Goal: Information Seeking & Learning: Learn about a topic

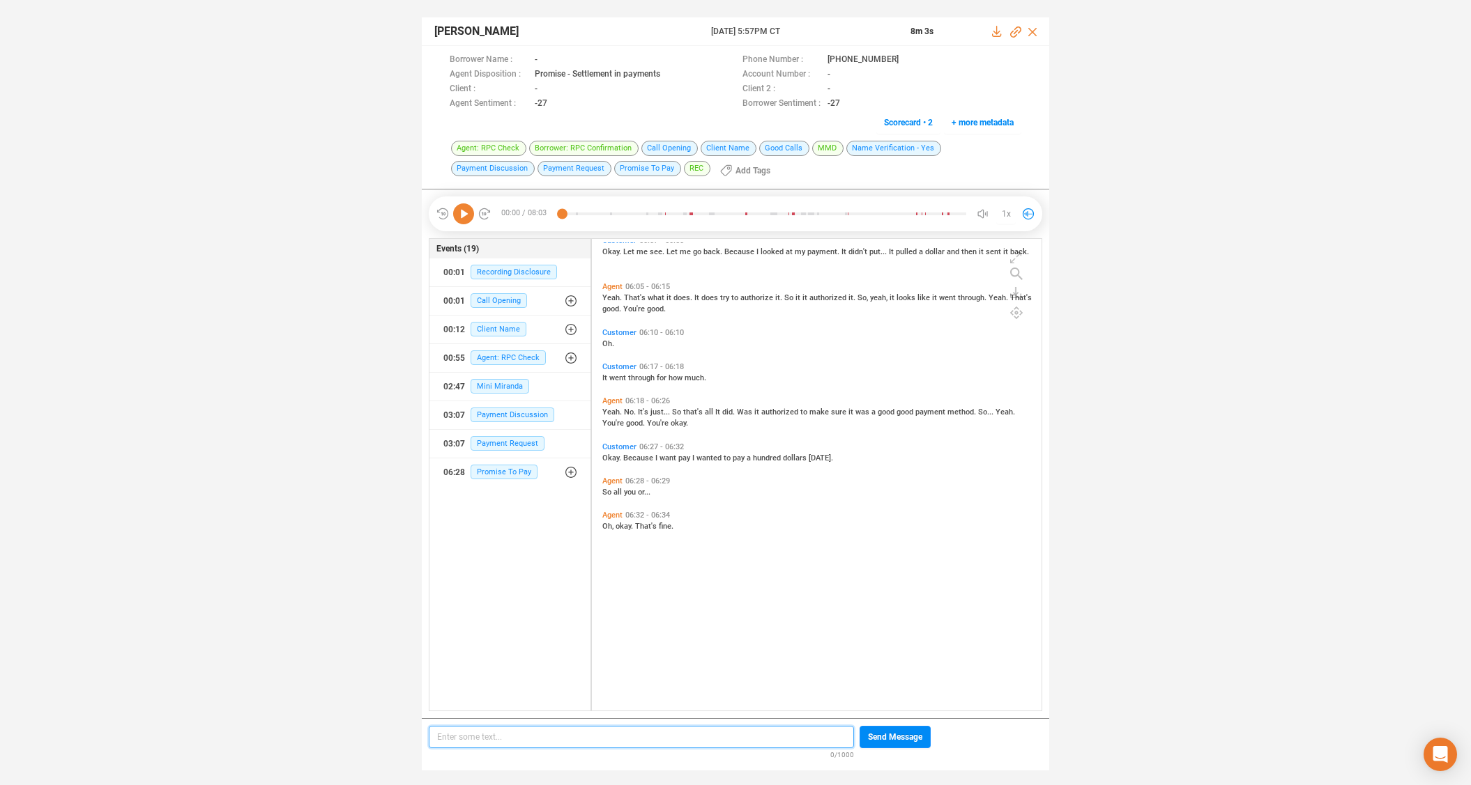
scroll to position [2002, 0]
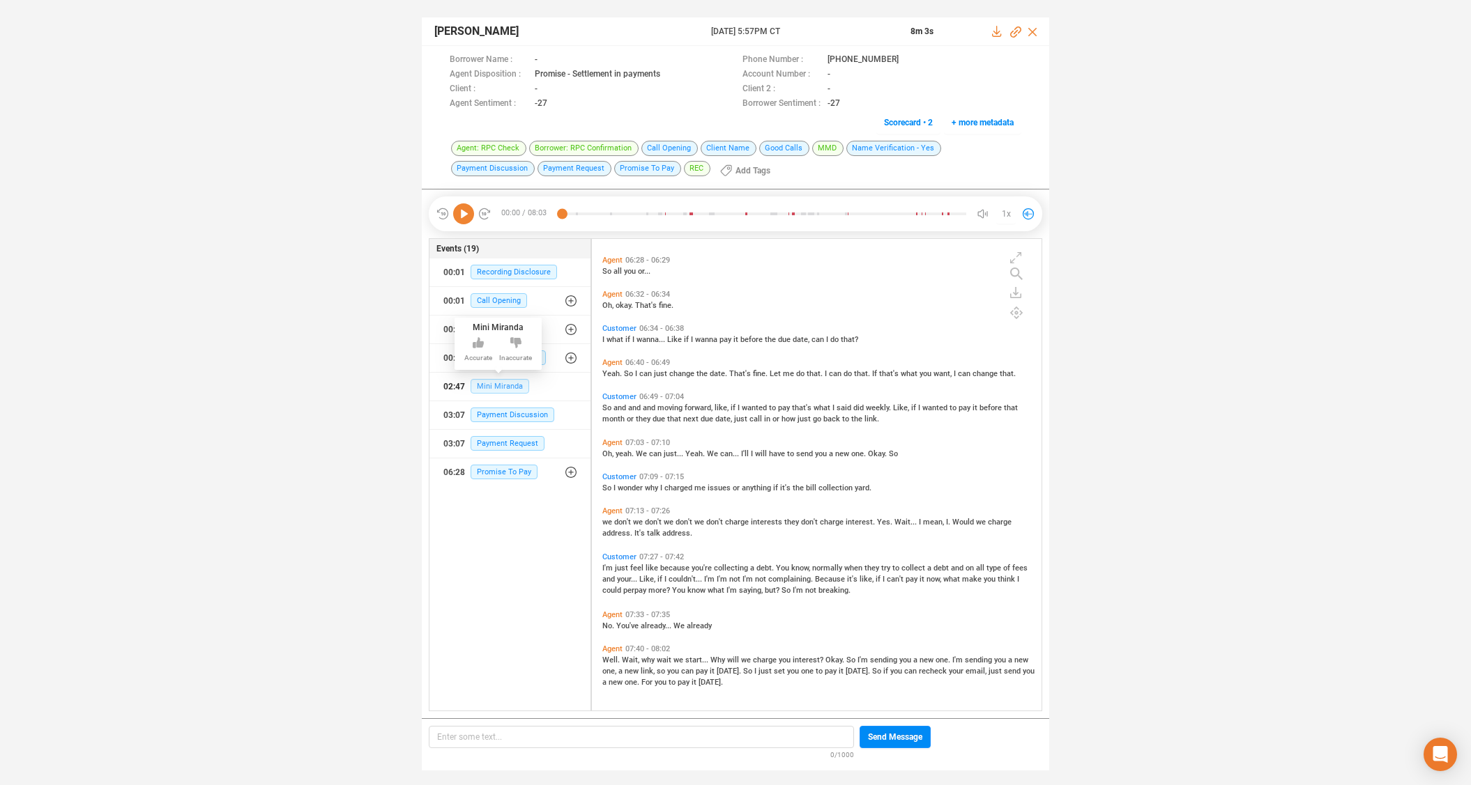
click at [499, 384] on span "Mini Miranda" at bounding box center [499, 386] width 59 height 15
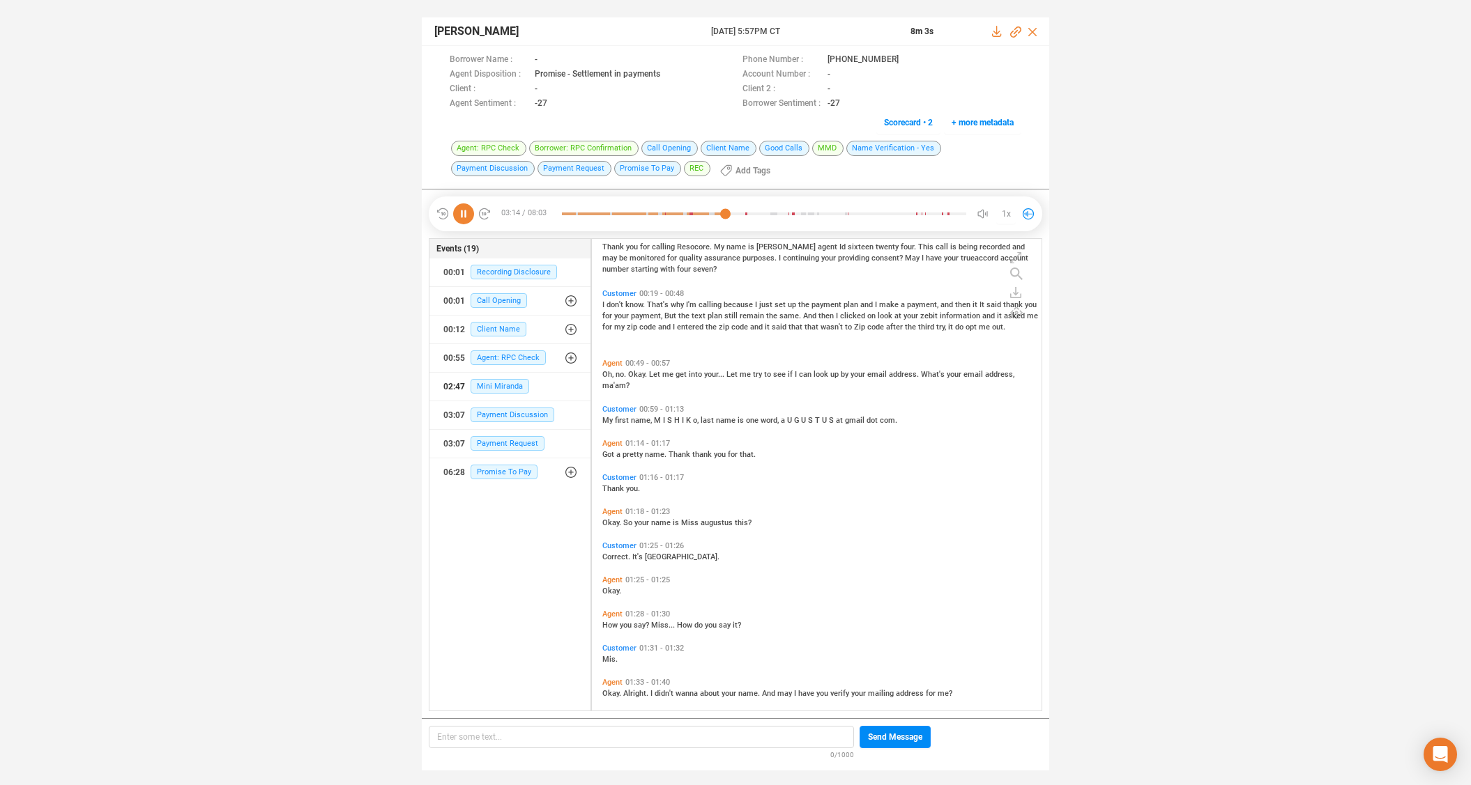
scroll to position [0, 0]
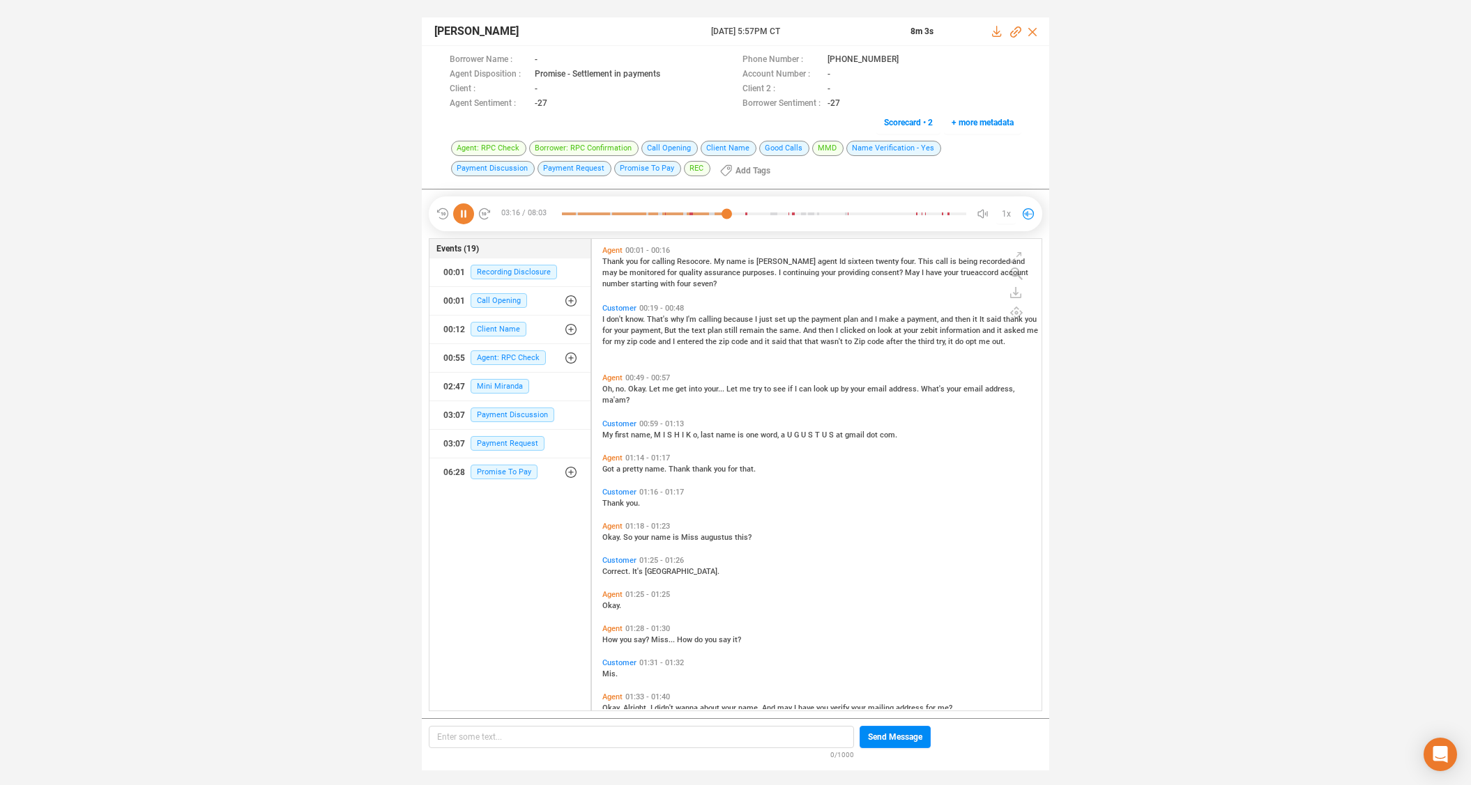
click at [614, 378] on span "Agent" at bounding box center [612, 378] width 20 height 9
click at [615, 305] on span "Customer" at bounding box center [619, 308] width 34 height 9
click at [484, 212] on icon at bounding box center [484, 214] width 14 height 14
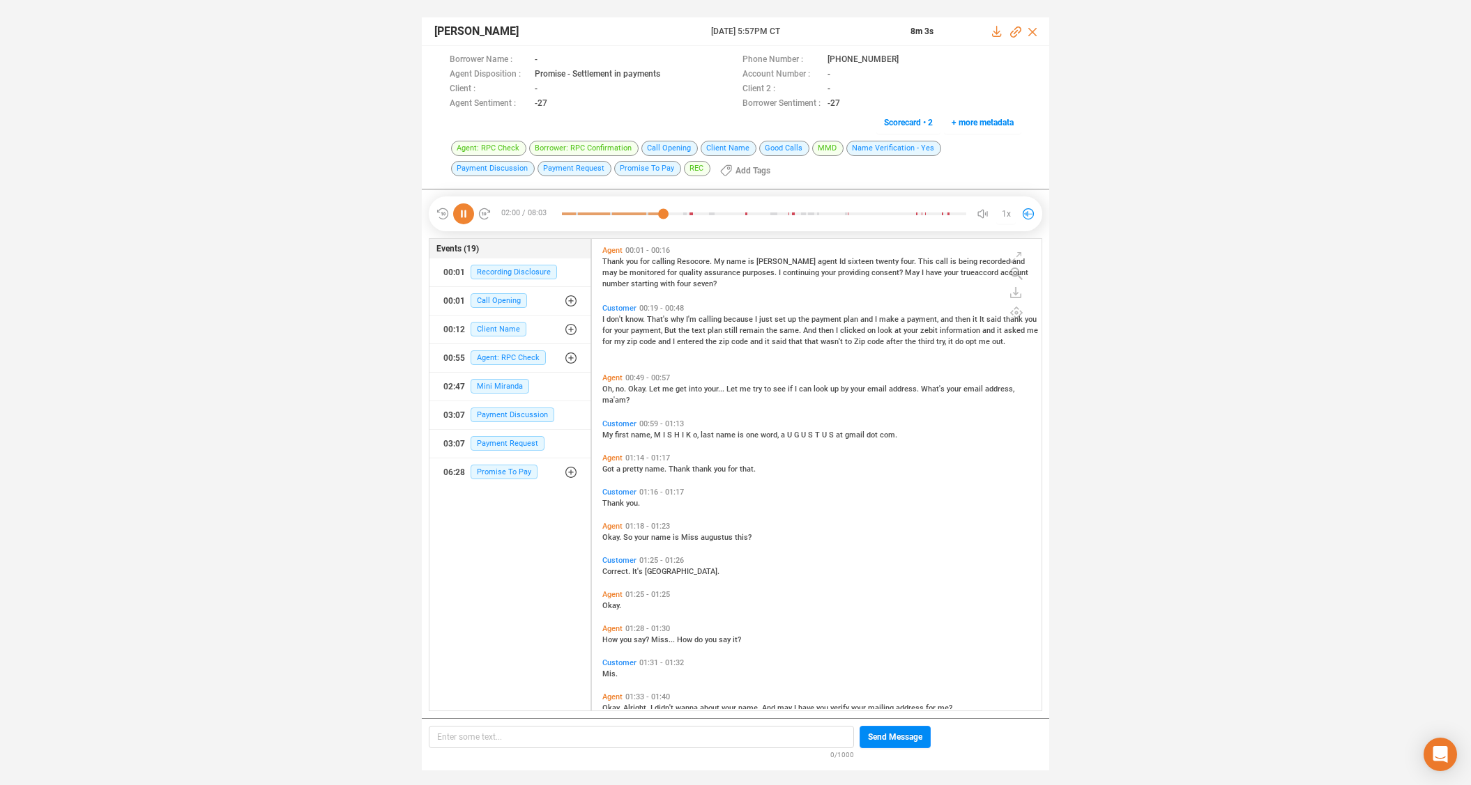
click at [483, 212] on icon at bounding box center [484, 214] width 14 height 14
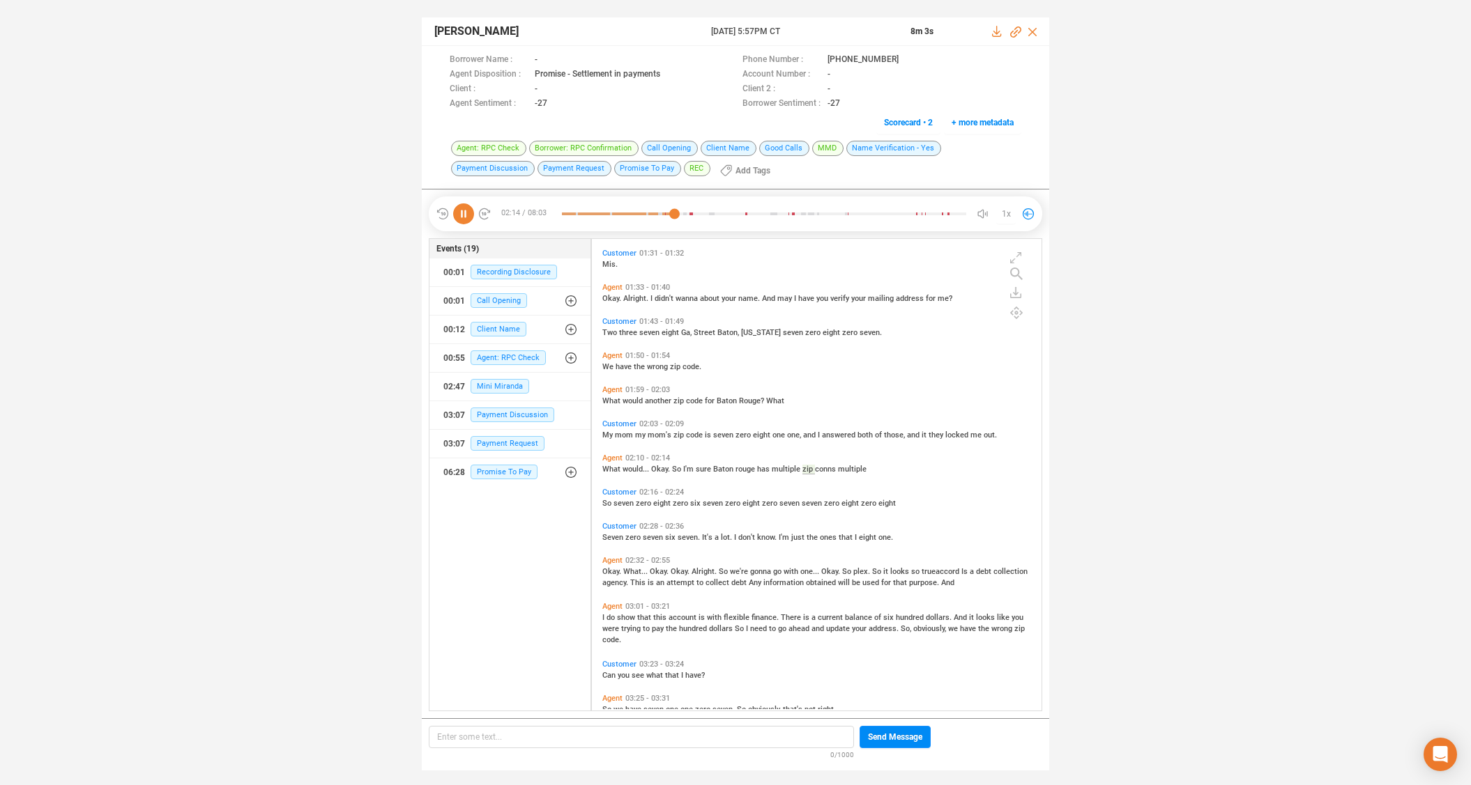
scroll to position [432, 0]
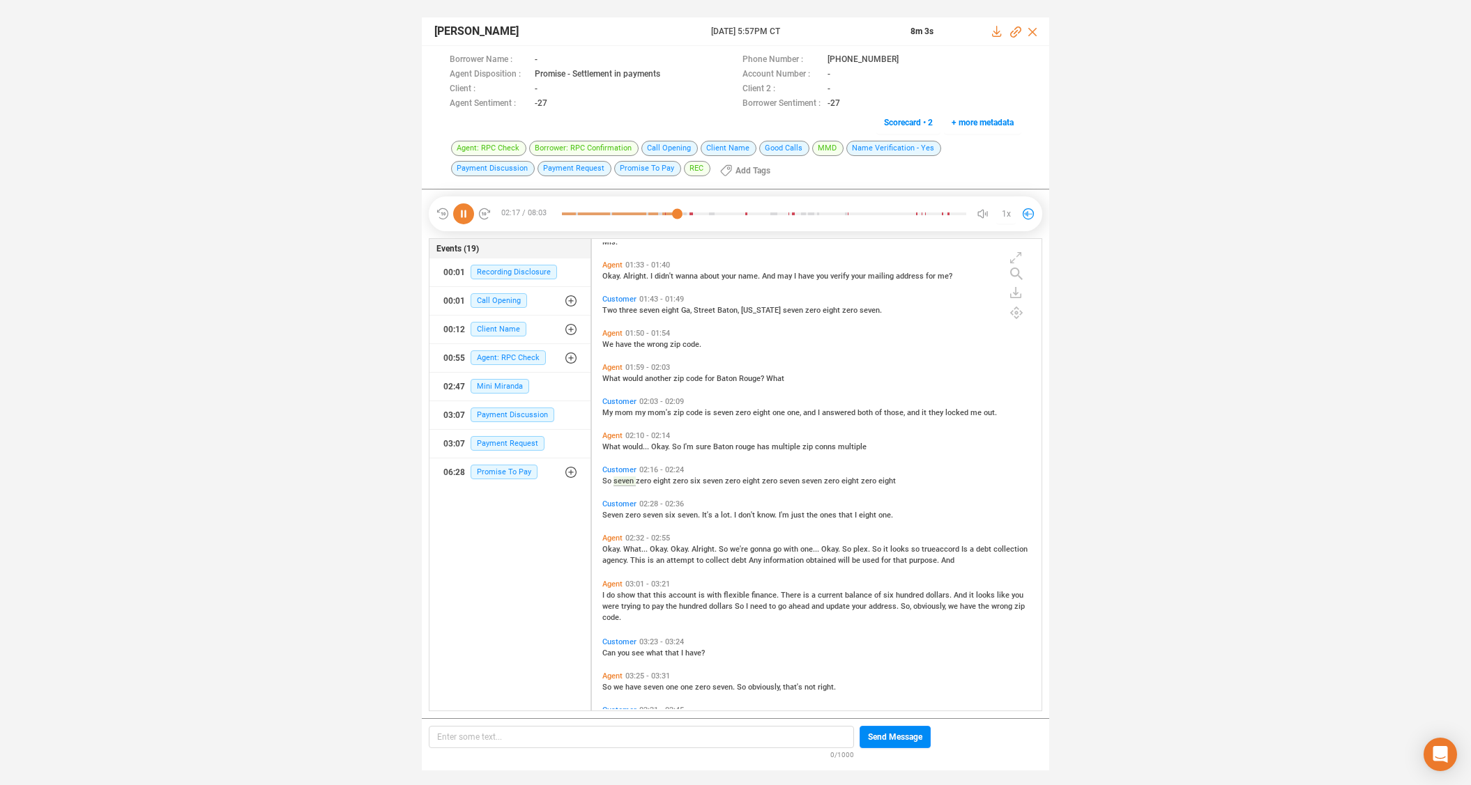
click at [755, 551] on span "gonna" at bounding box center [761, 549] width 23 height 9
click at [609, 593] on span "do" at bounding box center [611, 595] width 10 height 9
click at [466, 211] on icon at bounding box center [463, 214] width 21 height 21
click at [470, 213] on icon at bounding box center [463, 214] width 21 height 21
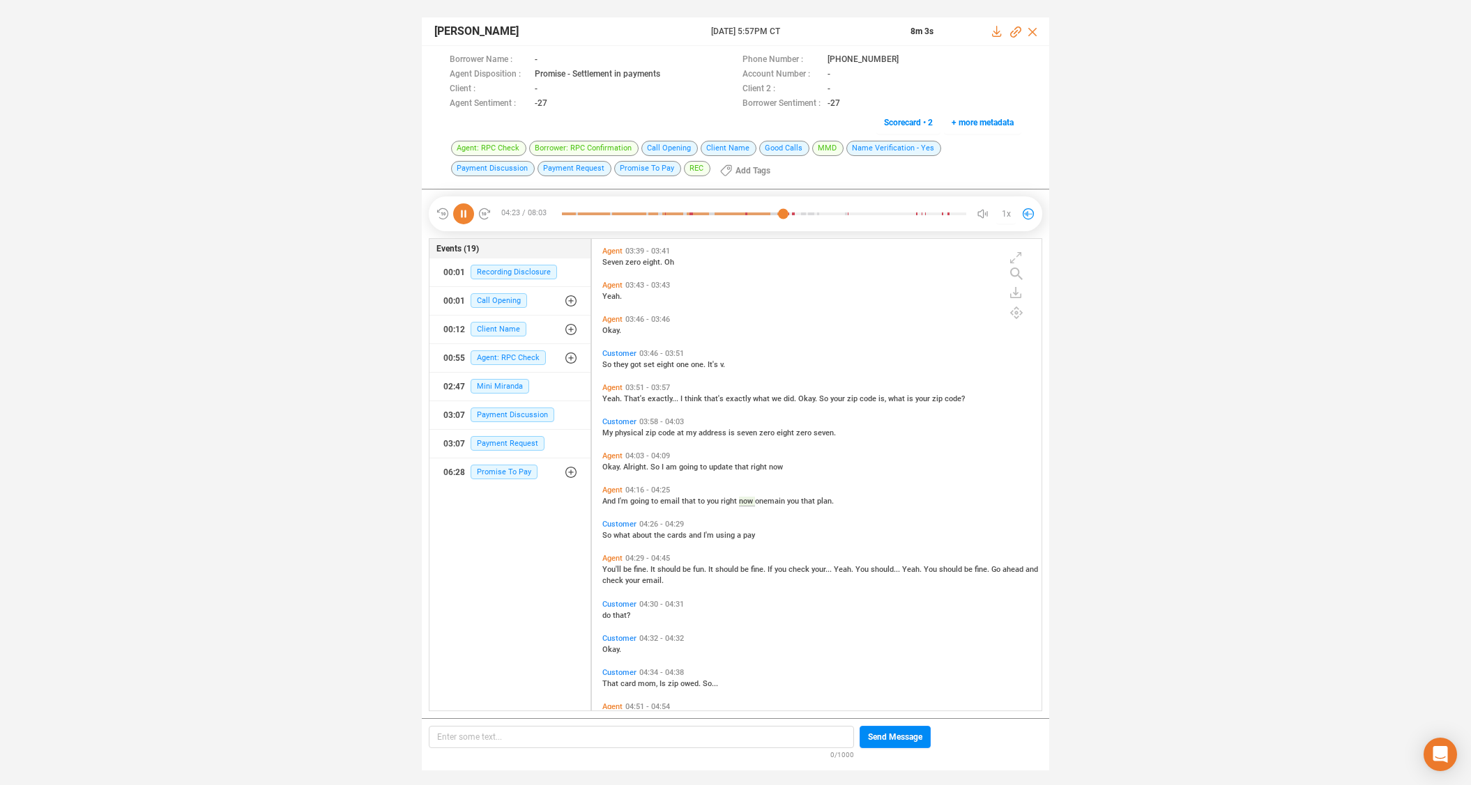
scroll to position [972, 0]
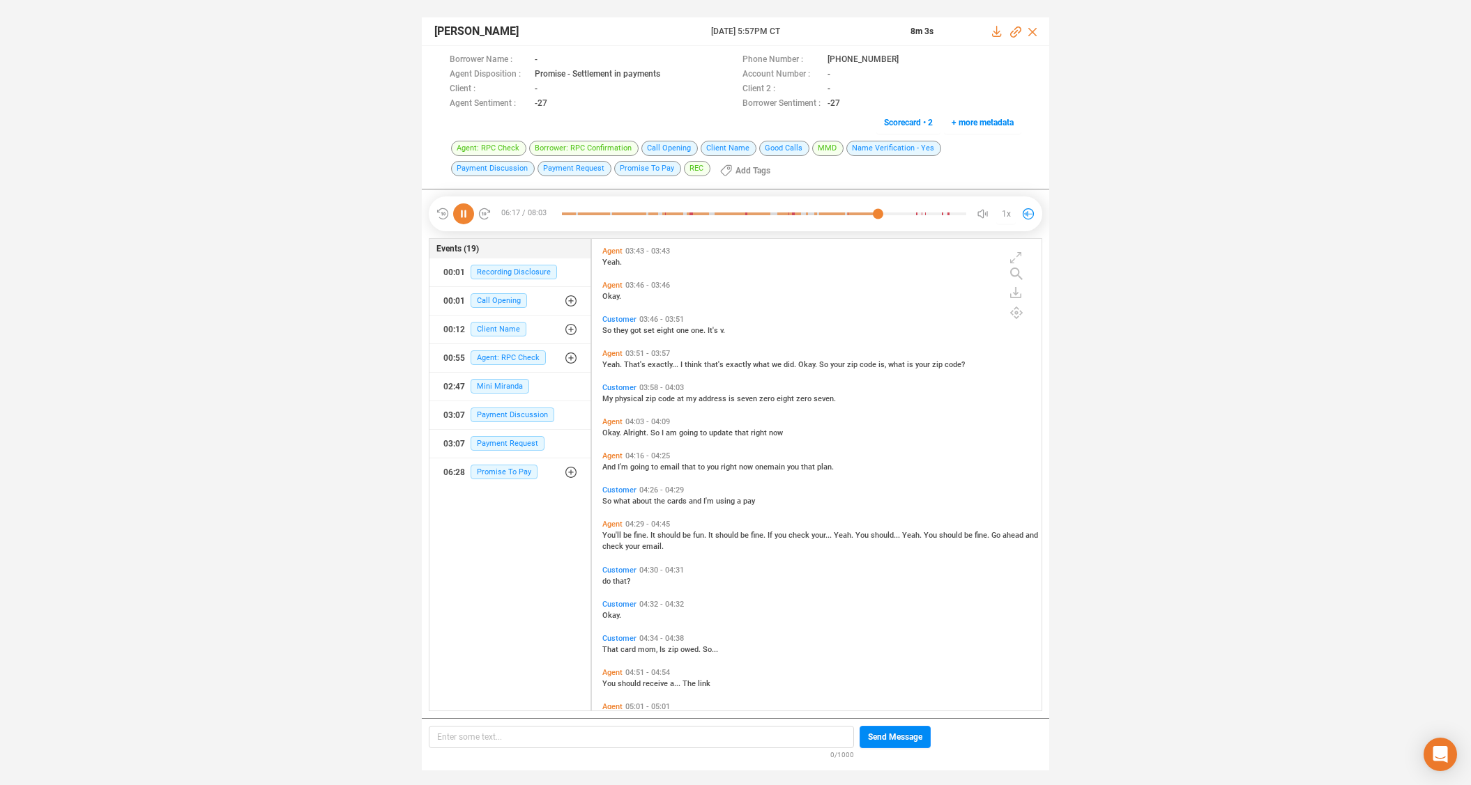
click at [466, 213] on icon at bounding box center [463, 214] width 21 height 21
click at [466, 212] on icon at bounding box center [463, 214] width 21 height 21
